Goal: Information Seeking & Learning: Check status

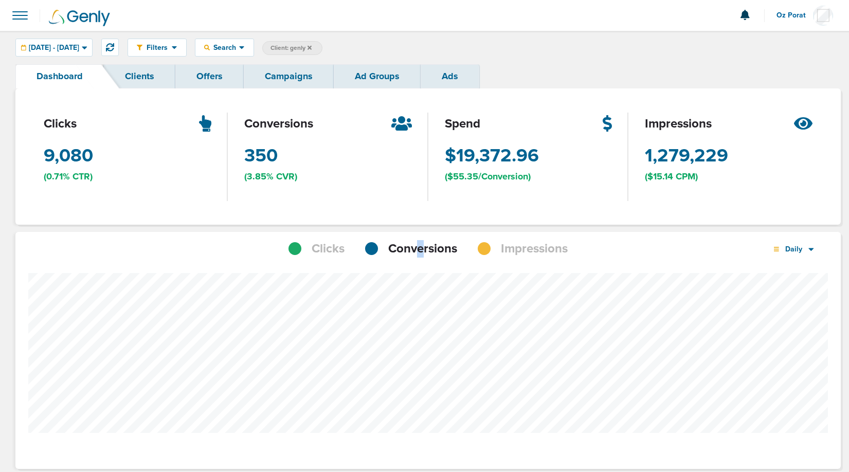
scroll to position [801, 818]
click at [312, 51] on span "Client: genly" at bounding box center [291, 48] width 41 height 9
click at [402, 49] on input "genly" at bounding box center [376, 48] width 51 height 14
type input "nex"
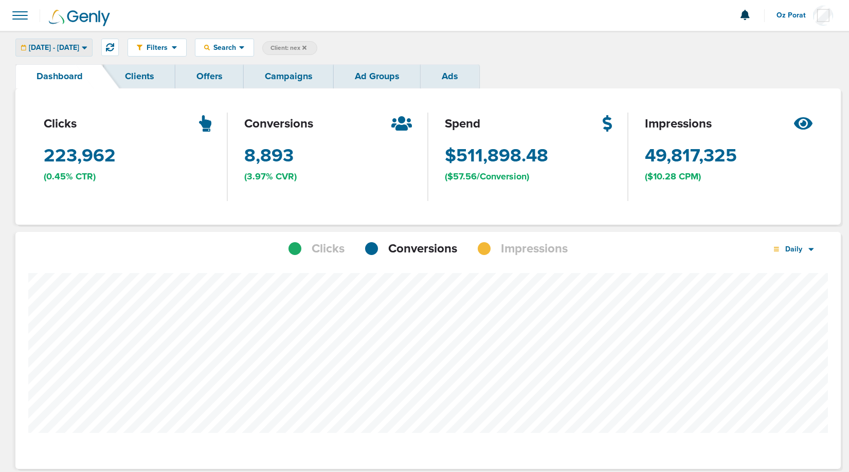
click at [56, 44] on span "[DATE] - [DATE]" at bounding box center [54, 47] width 50 height 7
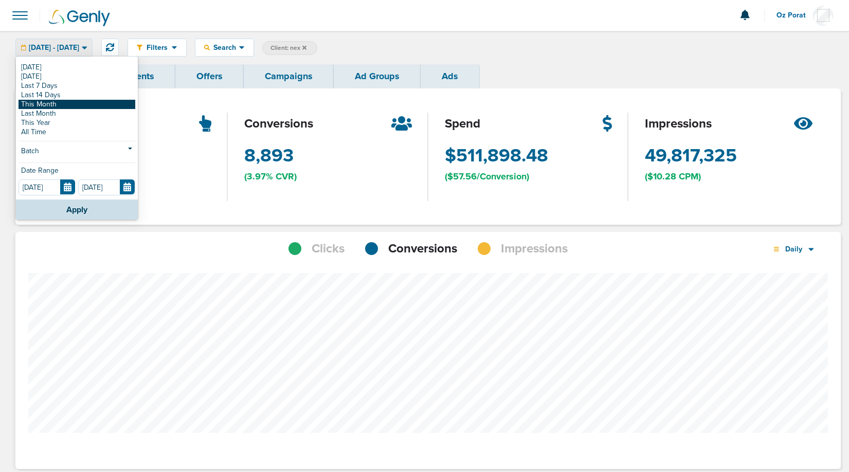
click at [53, 103] on link "This Month" at bounding box center [77, 104] width 117 height 9
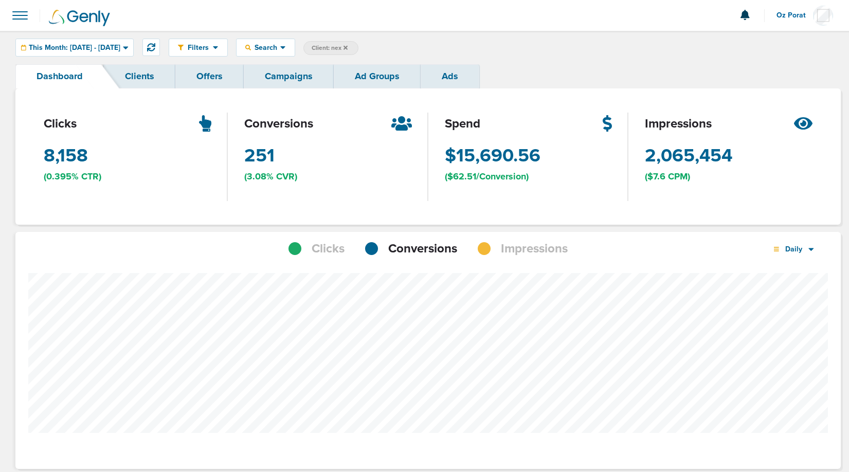
click at [282, 69] on link "Campaigns" at bounding box center [289, 76] width 90 height 24
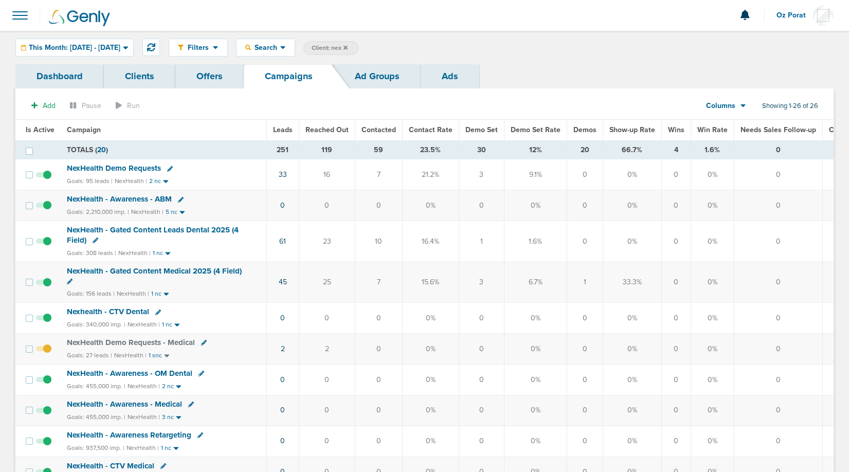
click at [747, 105] on div "Columns Media Stats Sales Performance Custom" at bounding box center [726, 106] width 72 height 20
click at [744, 105] on icon at bounding box center [743, 106] width 5 height 3
click at [736, 123] on link "Media Stats" at bounding box center [749, 123] width 103 height 13
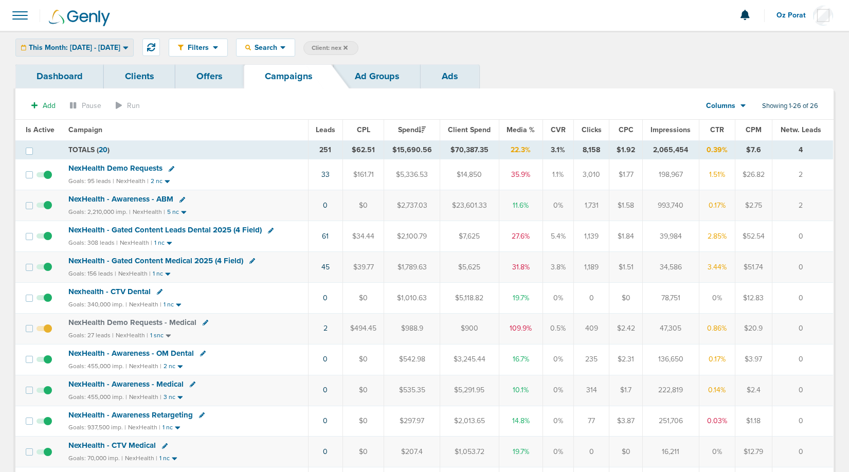
click at [105, 49] on span "This Month: [DATE] - [DATE]" at bounding box center [75, 47] width 92 height 7
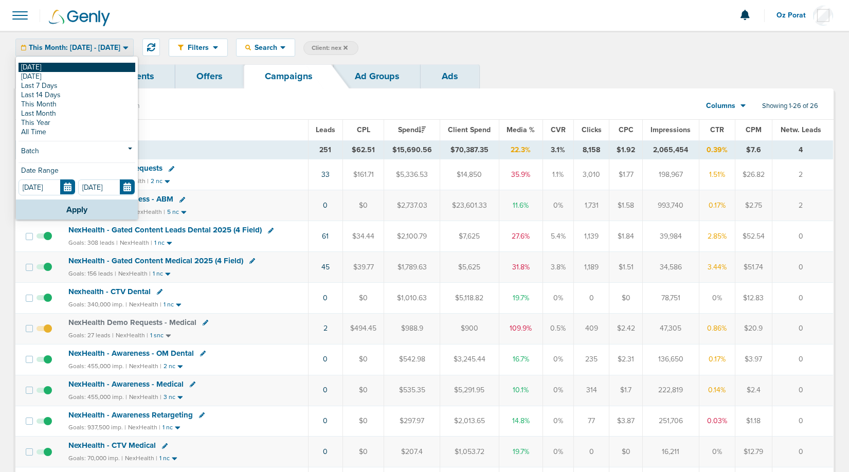
click at [72, 69] on link "[DATE]" at bounding box center [77, 67] width 117 height 9
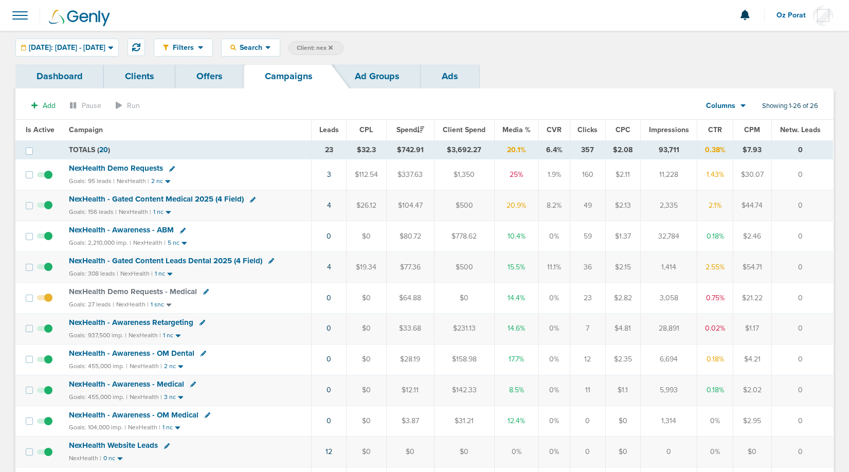
click at [333, 46] on icon at bounding box center [331, 47] width 4 height 4
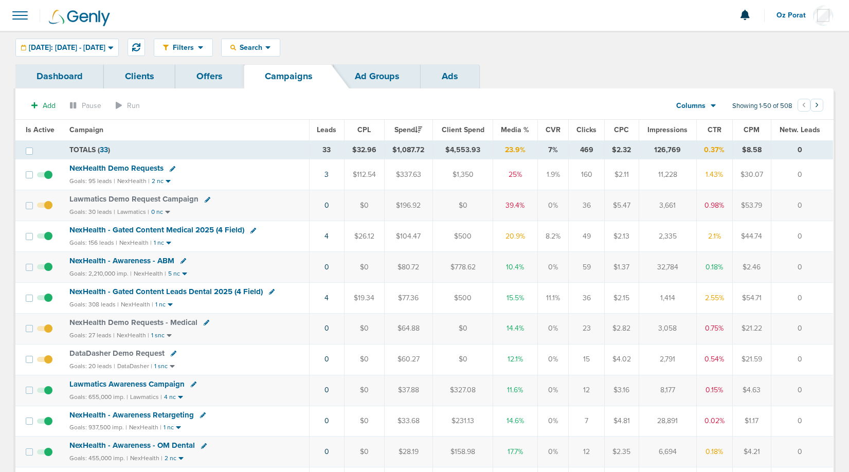
click at [333, 129] on span "Leads" at bounding box center [327, 130] width 20 height 9
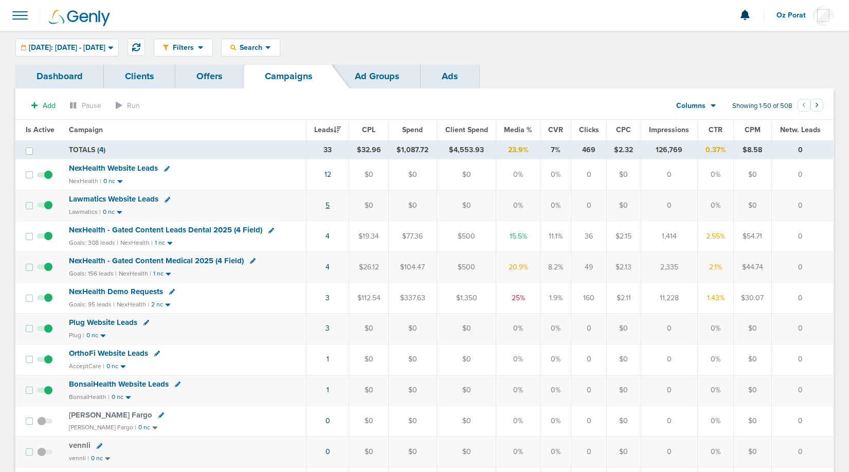
click at [328, 202] on link "5" at bounding box center [328, 205] width 4 height 9
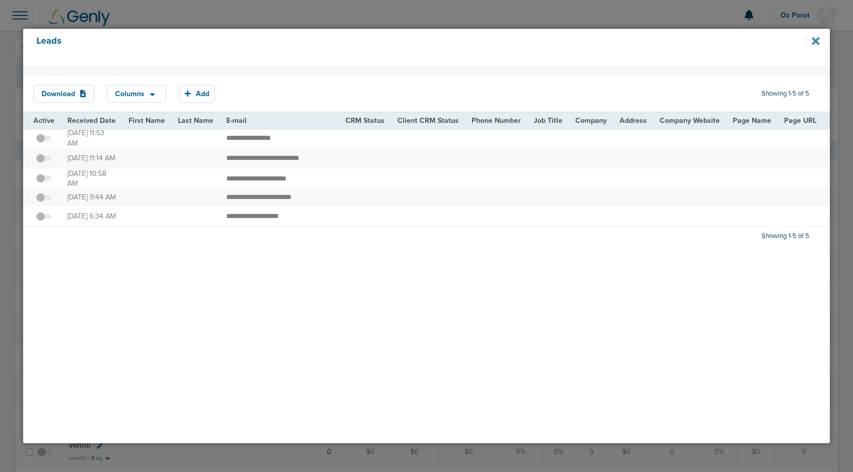
click at [815, 39] on icon at bounding box center [816, 41] width 8 height 8
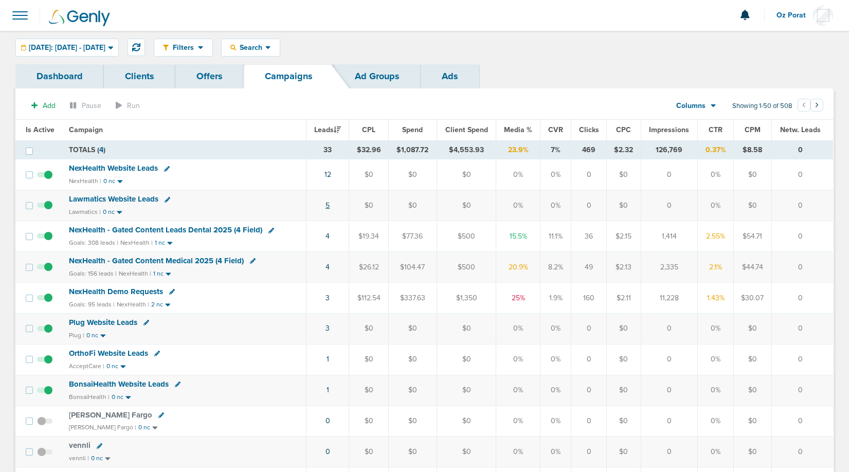
click at [327, 208] on link "5" at bounding box center [328, 205] width 4 height 9
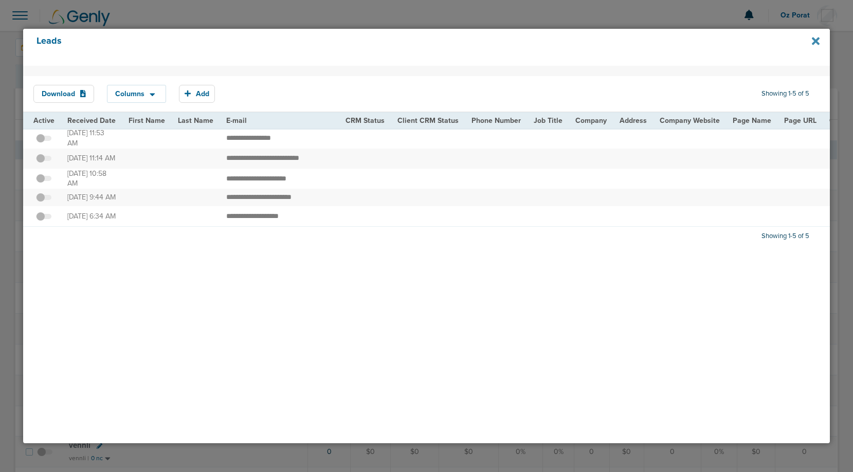
click at [814, 43] on icon at bounding box center [816, 41] width 8 height 8
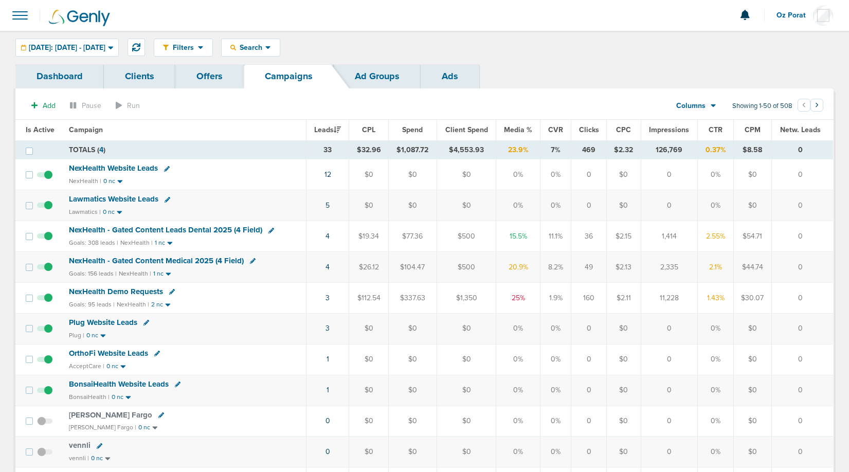
click at [20, 17] on span at bounding box center [20, 15] width 23 height 23
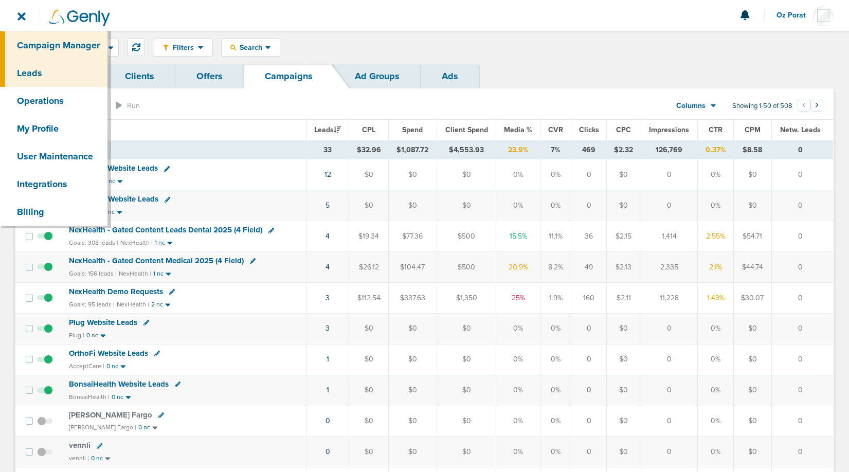
click at [26, 63] on link "Leads" at bounding box center [53, 73] width 107 height 28
